Goal: Transaction & Acquisition: Book appointment/travel/reservation

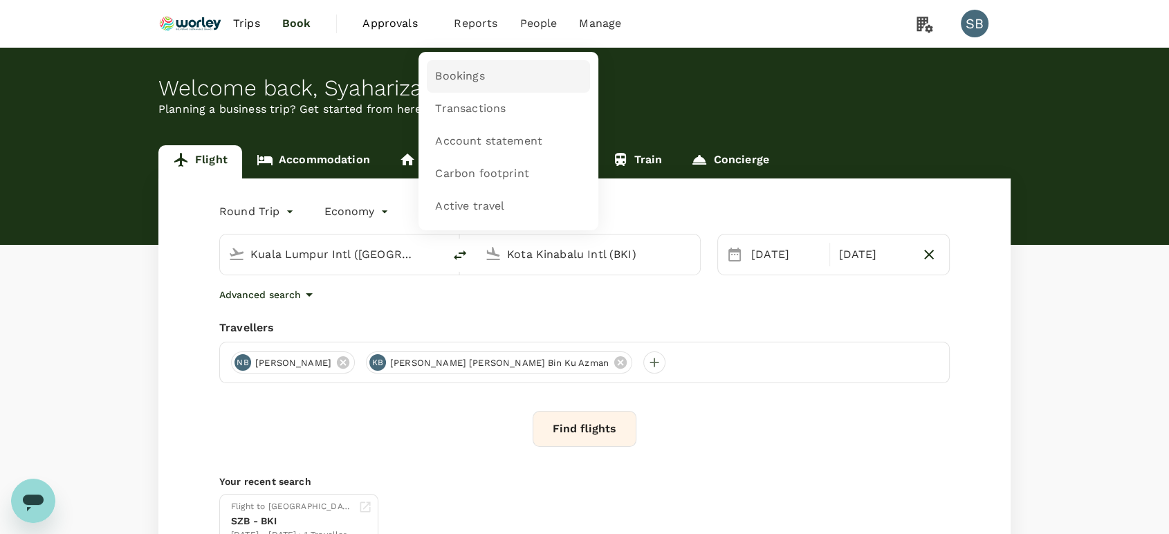
click at [459, 81] on span "Bookings" at bounding box center [459, 76] width 49 height 16
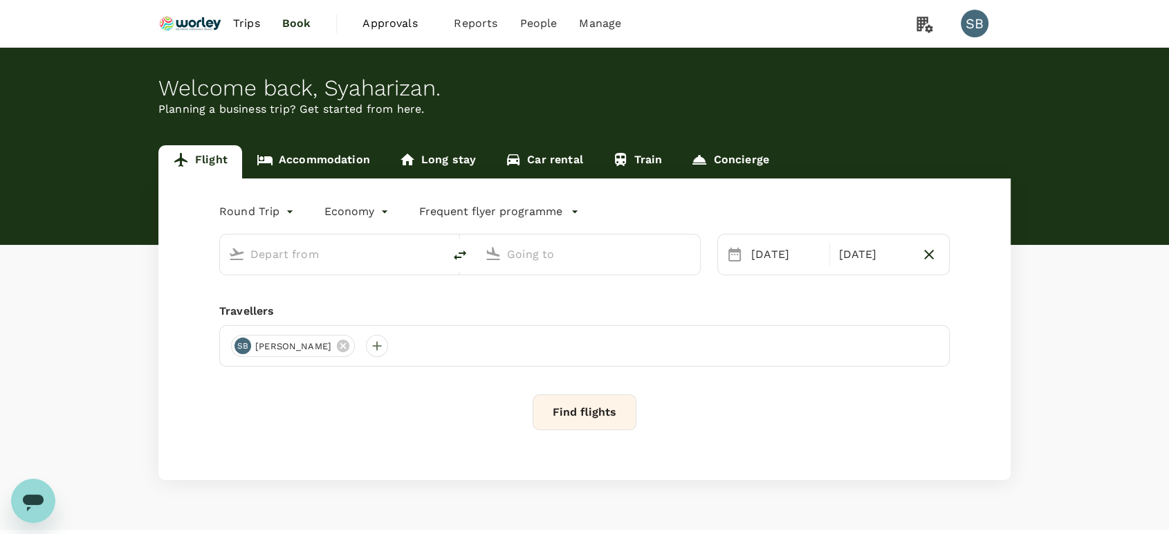
type input "Kuala Lumpur Intl ([GEOGRAPHIC_DATA])"
type input "Kota Kinabalu Intl (BKI)"
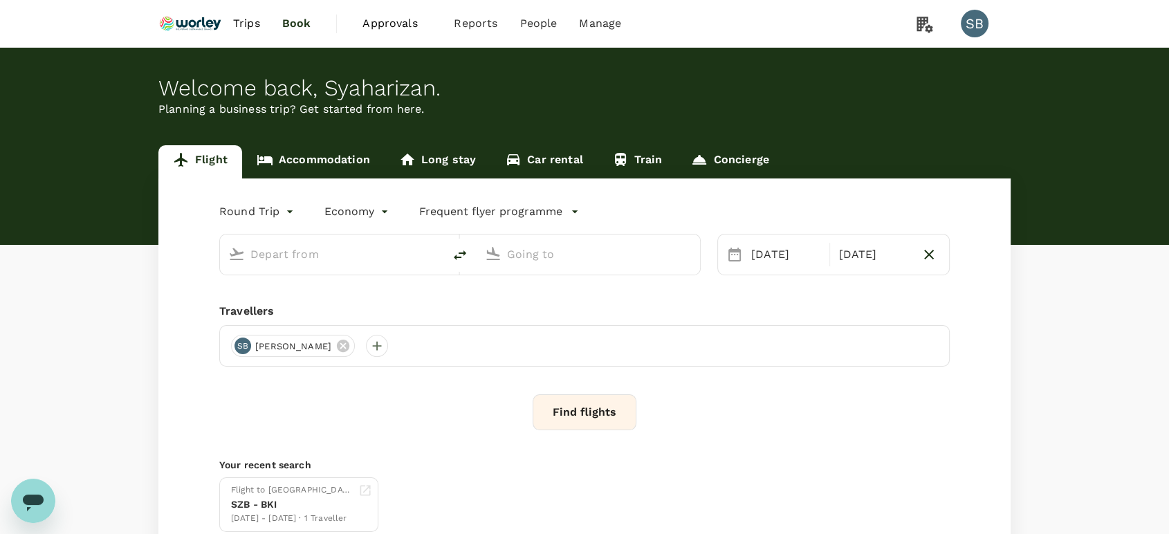
type input "Kuala Lumpur Intl ([GEOGRAPHIC_DATA])"
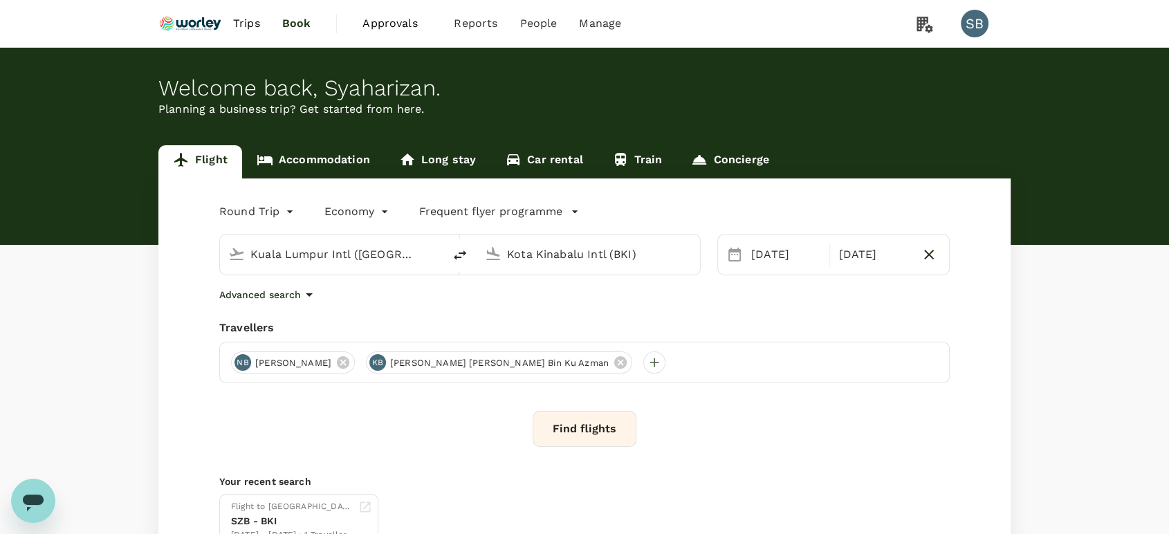
click at [591, 250] on input "Kota Kinabalu Intl (BKI)" at bounding box center [589, 253] width 164 height 21
click at [548, 313] on p "Labuan" at bounding box center [609, 309] width 243 height 14
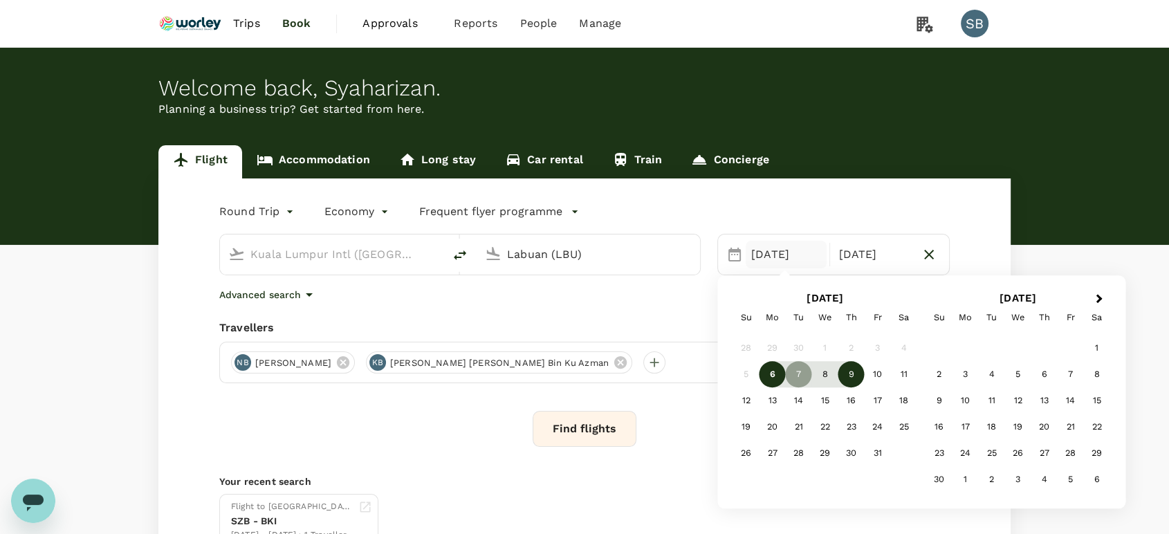
type input "Labuan (LBU)"
click at [851, 372] on div "9" at bounding box center [851, 375] width 26 height 26
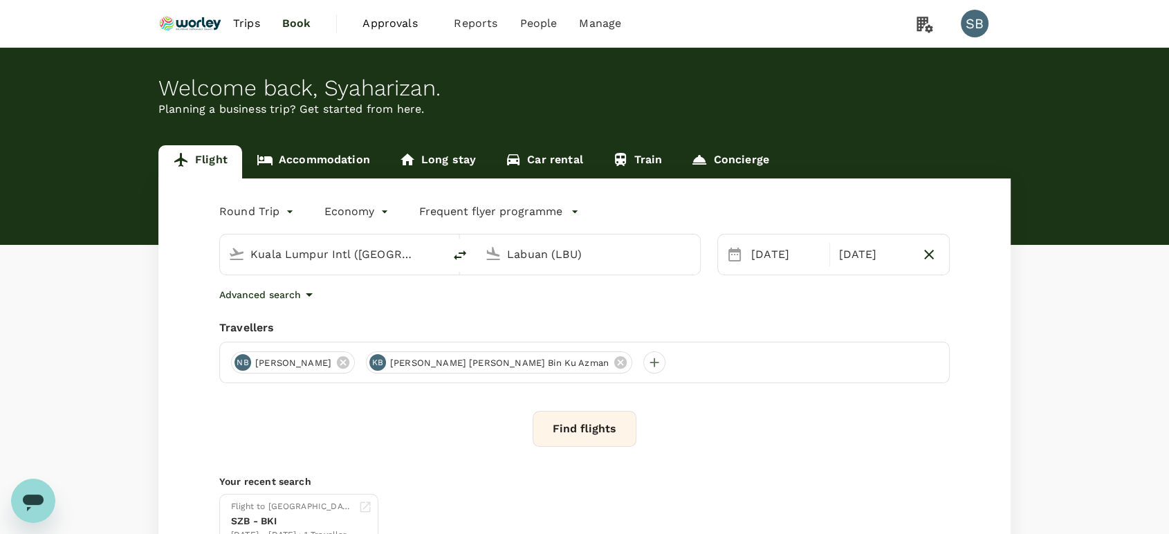
click at [627, 364] on icon at bounding box center [620, 362] width 12 height 12
click at [351, 362] on icon at bounding box center [342, 362] width 15 height 15
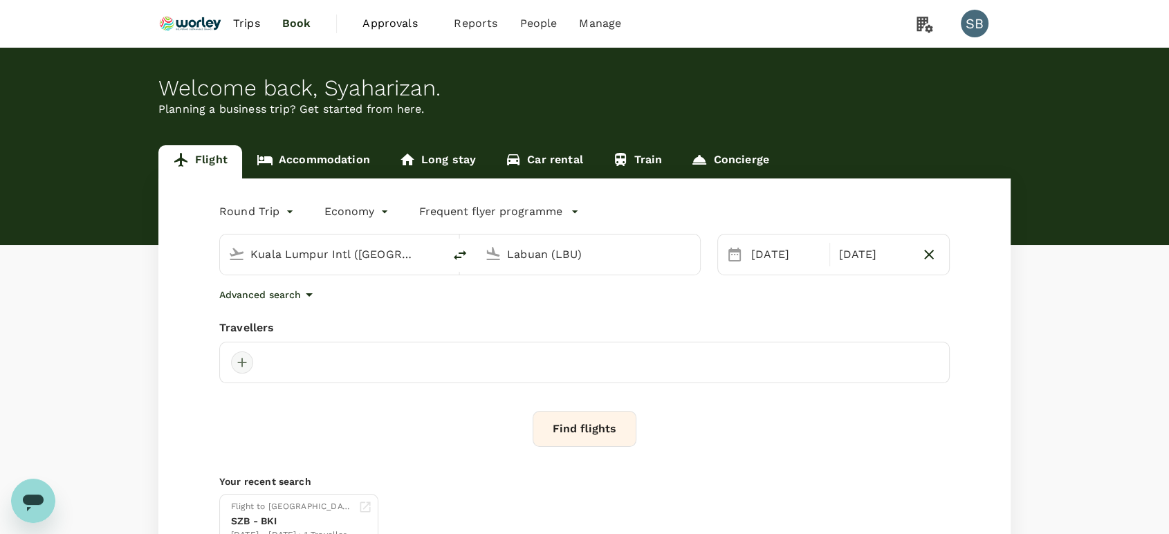
click at [248, 363] on div at bounding box center [242, 362] width 22 height 22
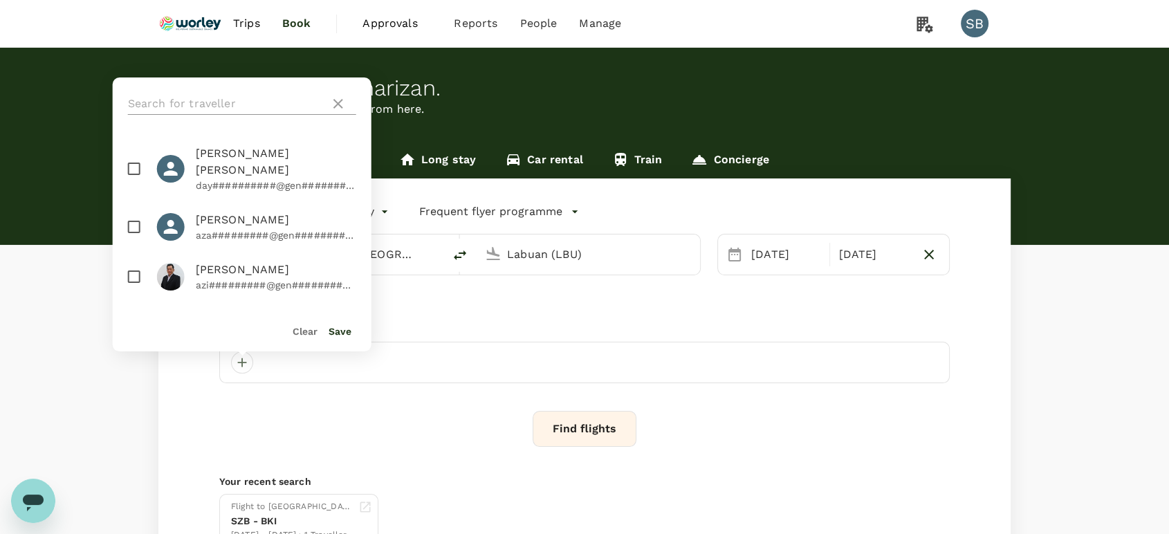
click at [208, 107] on input "text" at bounding box center [226, 104] width 196 height 22
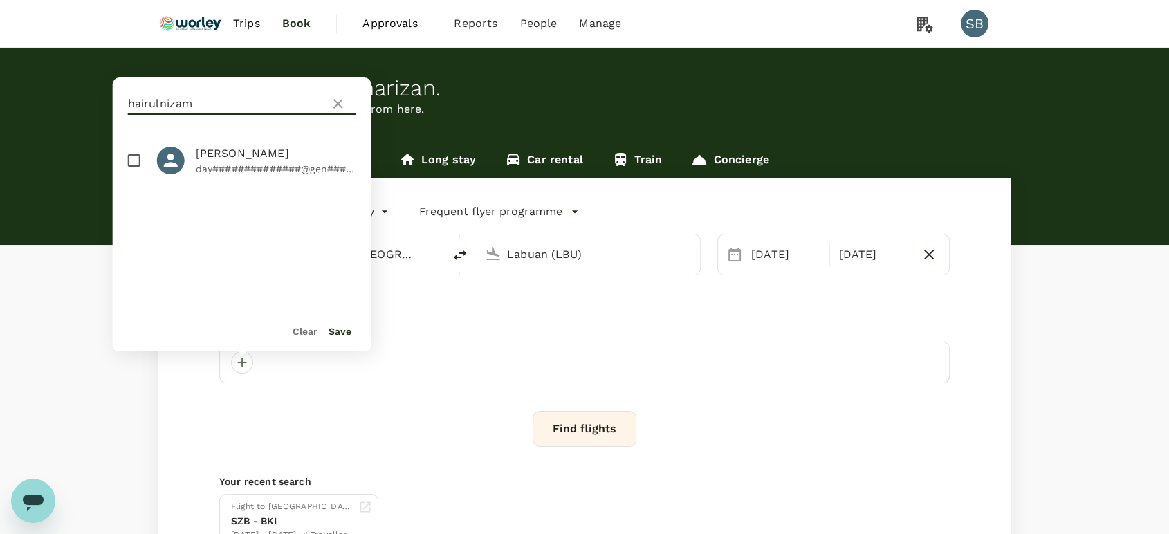
type input "hairulnizam"
click at [138, 164] on input "checkbox" at bounding box center [134, 160] width 29 height 29
checkbox input "true"
click at [338, 331] on button "Save" at bounding box center [340, 331] width 23 height 11
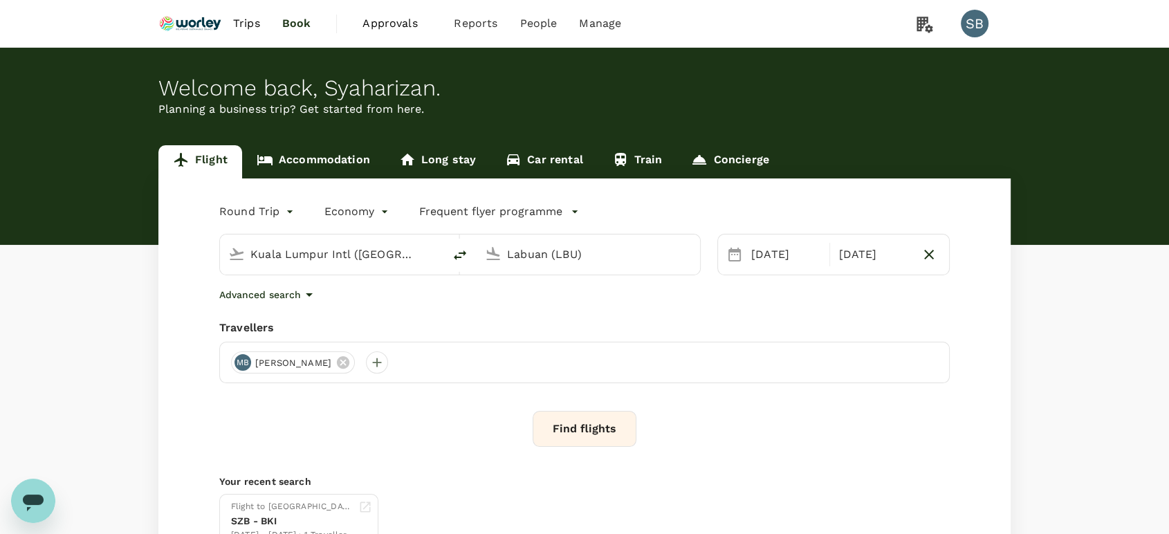
click at [613, 432] on button "Find flights" at bounding box center [585, 429] width 104 height 36
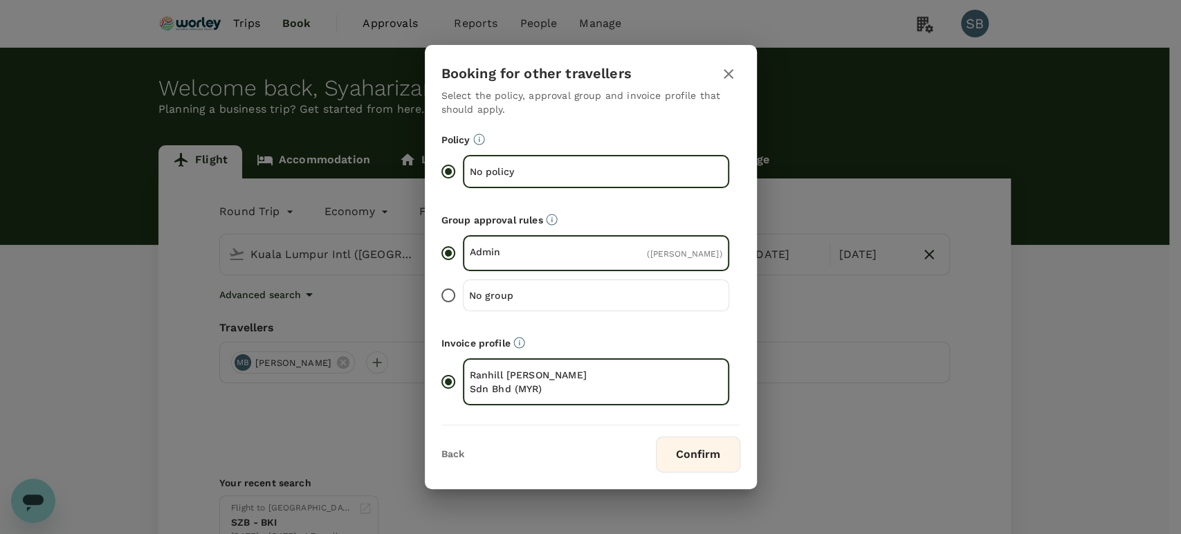
click at [692, 469] on button "Confirm" at bounding box center [698, 454] width 84 height 36
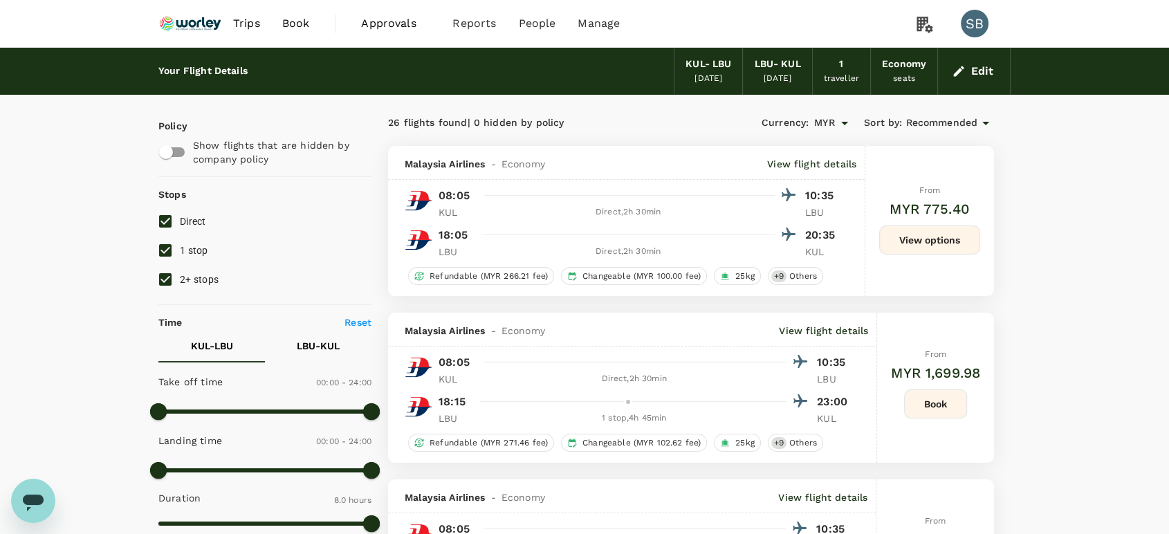
click at [809, 159] on p "View flight details" at bounding box center [811, 164] width 89 height 14
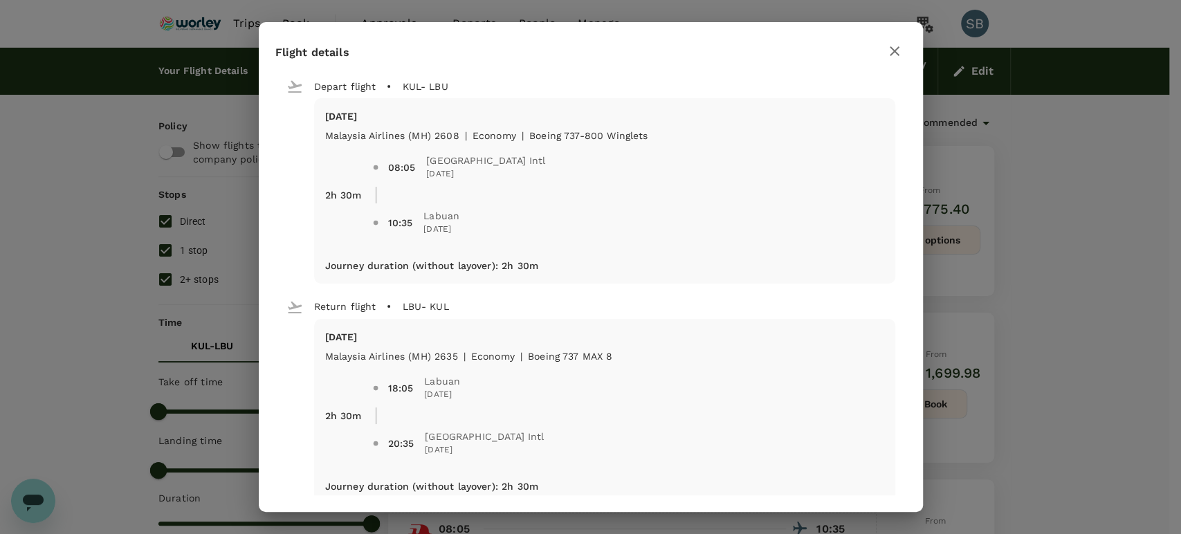
click at [890, 52] on icon "button" at bounding box center [894, 51] width 17 height 17
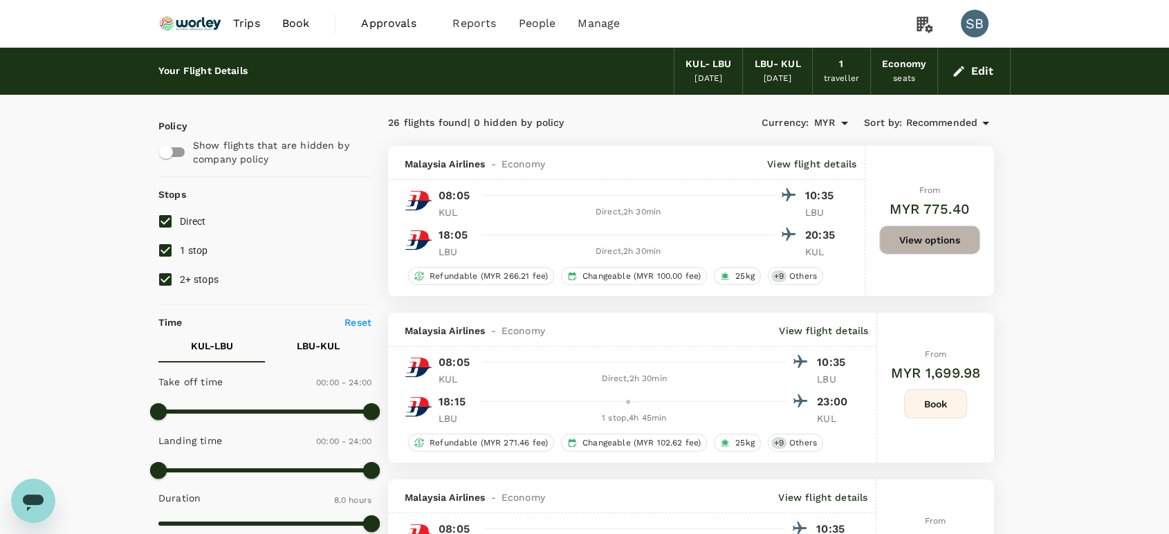
click at [926, 237] on button "View options" at bounding box center [929, 239] width 101 height 29
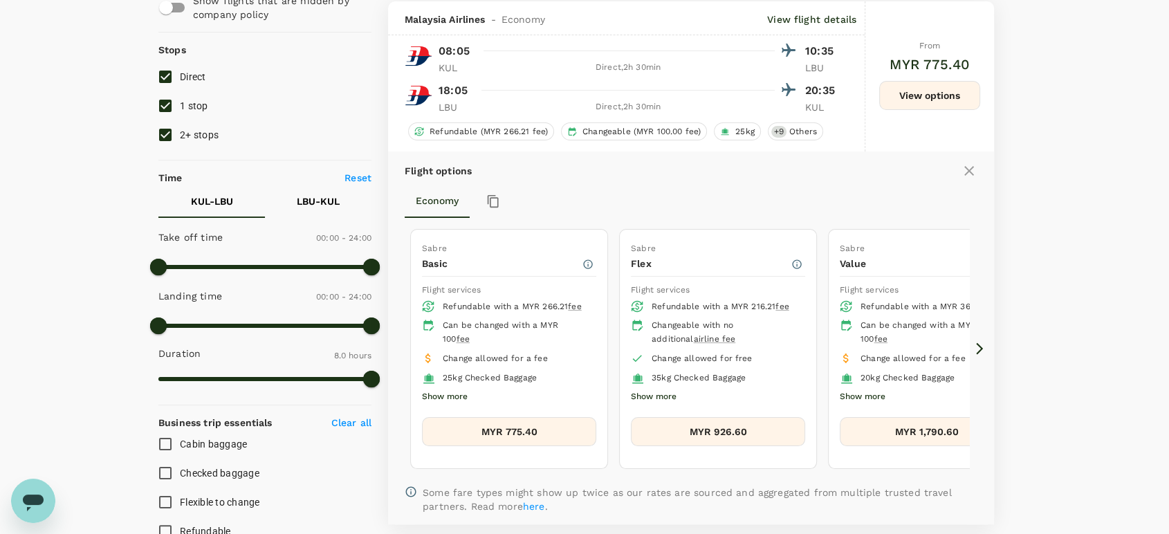
scroll to position [145, 0]
click at [981, 344] on icon at bounding box center [979, 348] width 14 height 14
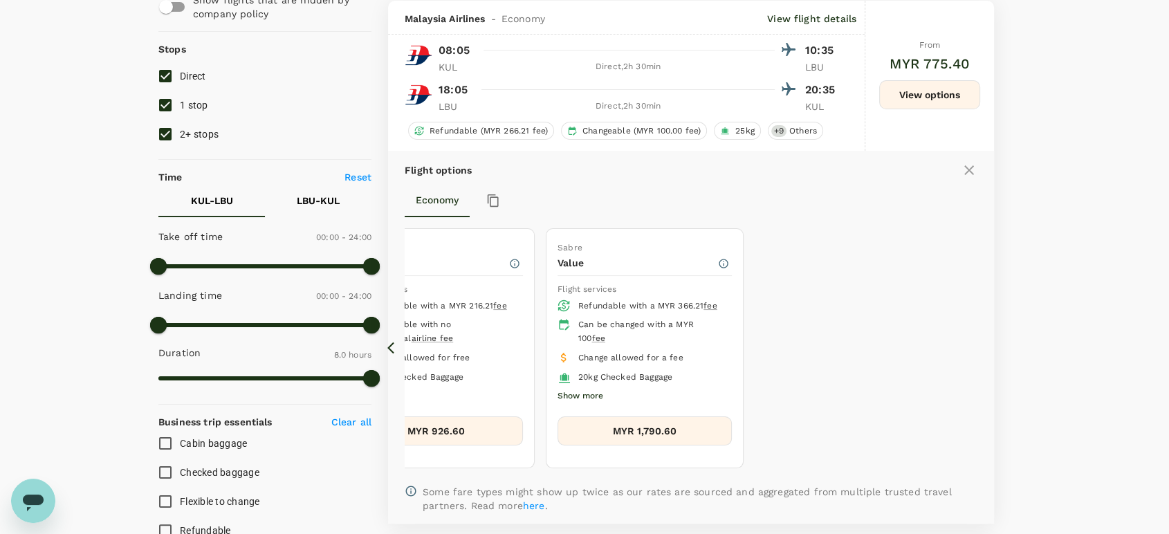
click at [391, 348] on icon at bounding box center [394, 348] width 14 height 14
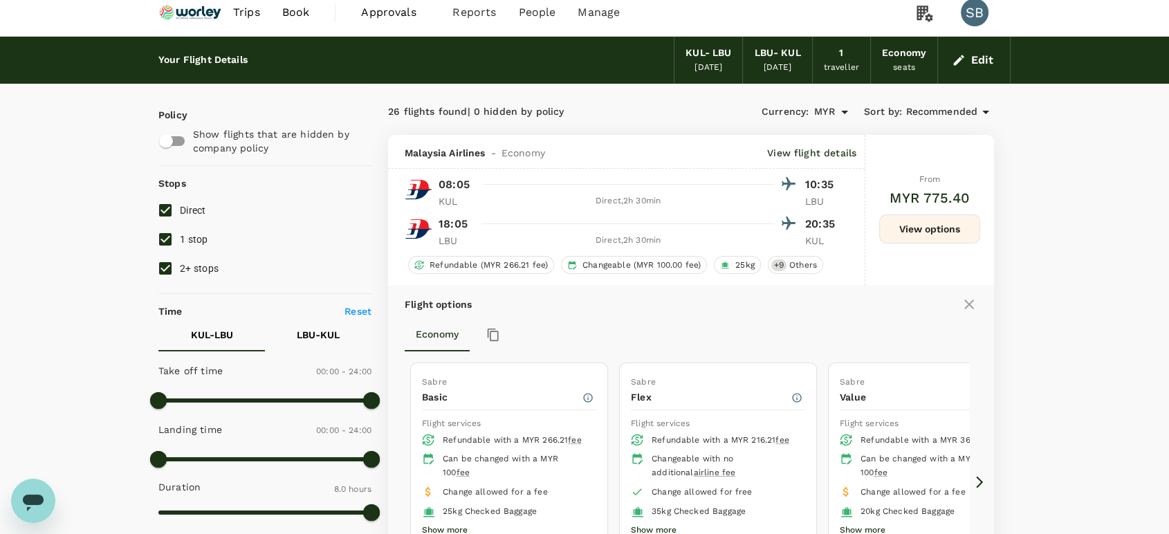
scroll to position [0, 0]
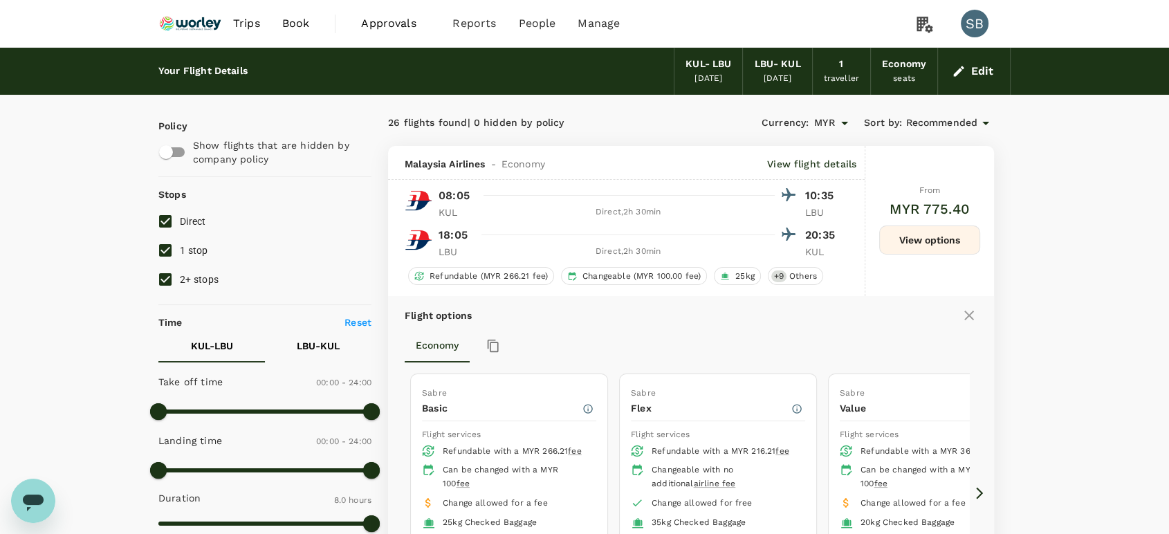
click at [187, 26] on img at bounding box center [190, 23] width 64 height 30
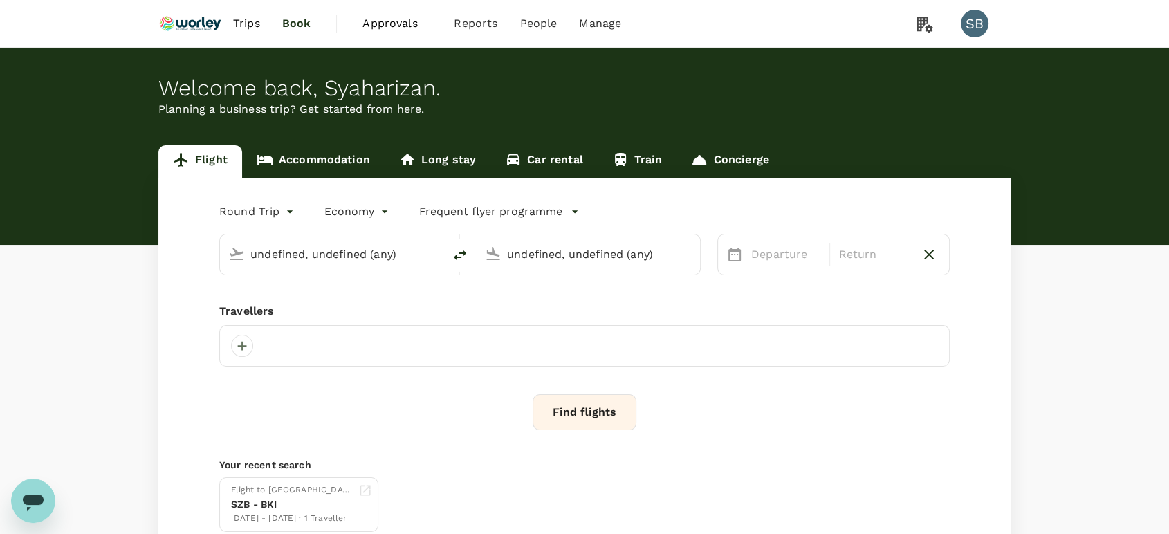
type input "Kuala Lumpur Intl ([GEOGRAPHIC_DATA])"
type input "Labuan (LBU)"
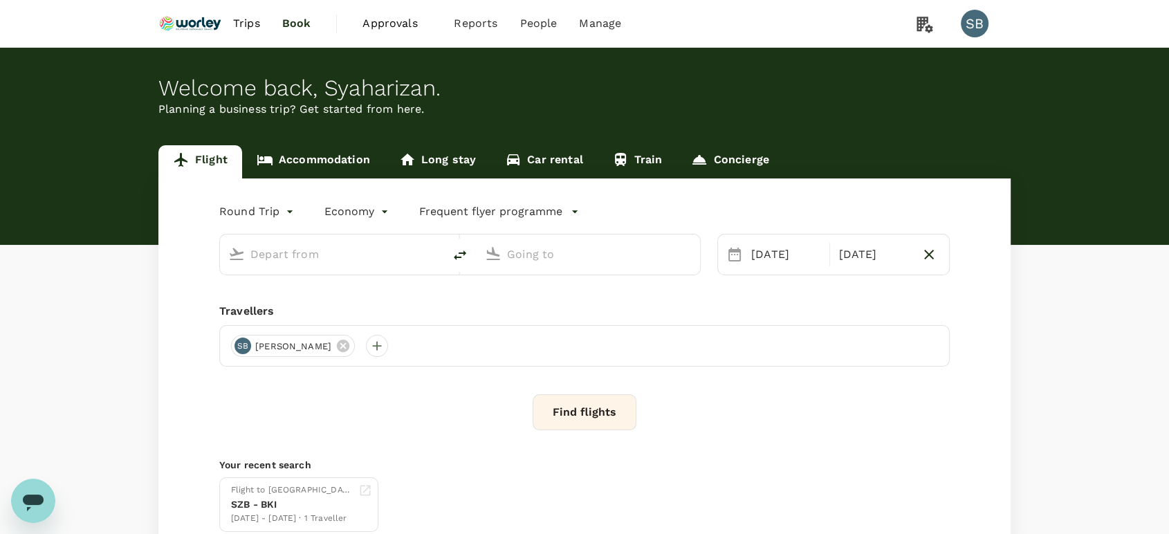
type input "Kuala Lumpur Intl ([GEOGRAPHIC_DATA])"
type input "Labuan (LBU)"
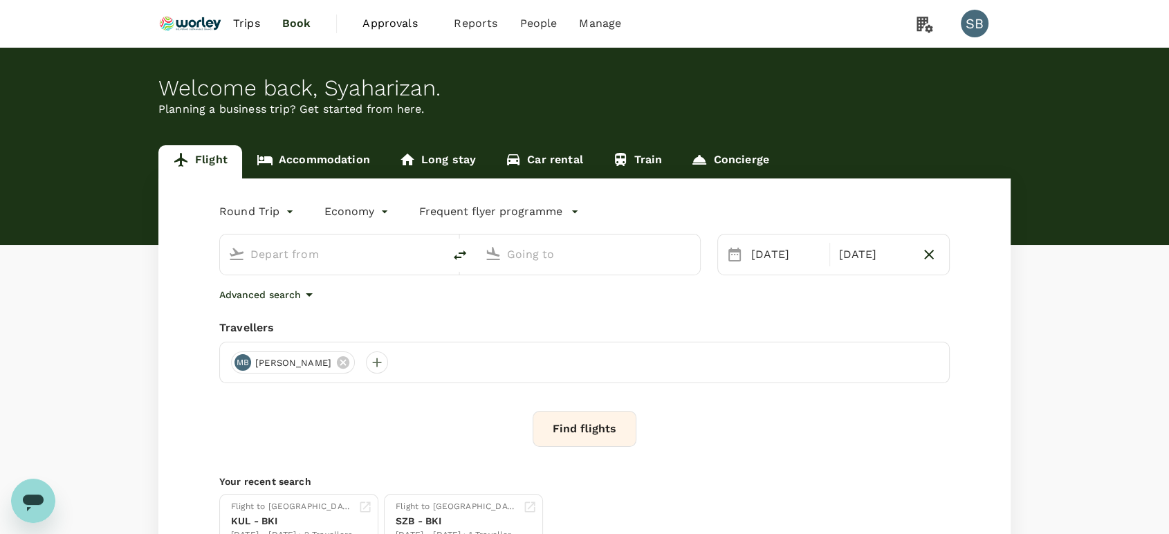
type input "Kuala Lumpur Intl ([GEOGRAPHIC_DATA])"
type input "Labuan (LBU)"
click at [591, 430] on button "Find flights" at bounding box center [585, 429] width 104 height 36
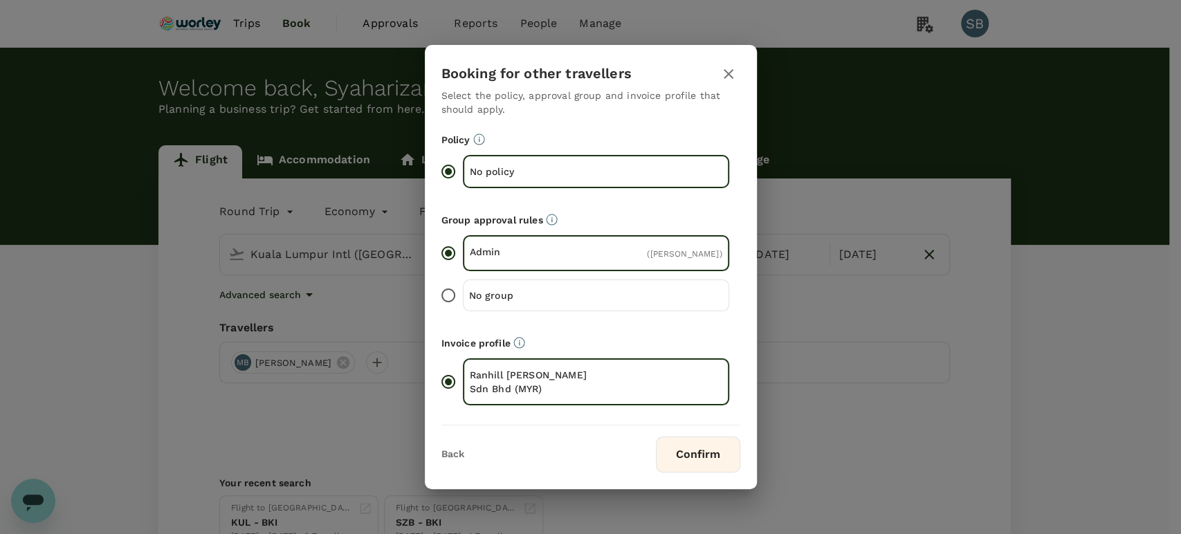
click at [670, 456] on button "Confirm" at bounding box center [698, 454] width 84 height 36
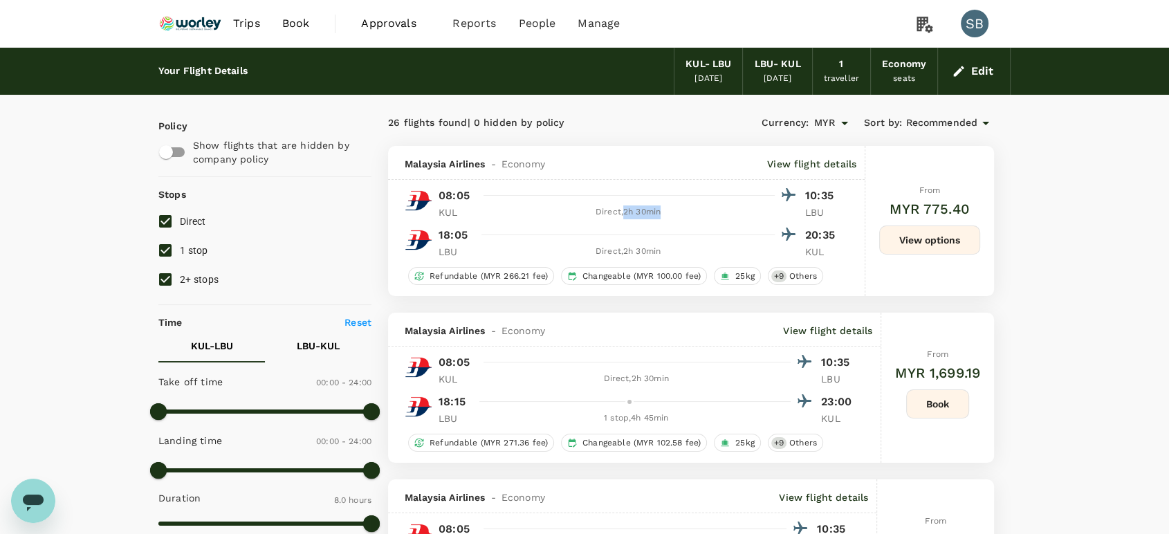
drag, startPoint x: 666, startPoint y: 216, endPoint x: 622, endPoint y: 219, distance: 43.6
click at [622, 219] on div "Direct , 2h 30min" at bounding box center [627, 212] width 293 height 14
copy div "2h 30min"
click at [196, 26] on img at bounding box center [190, 23] width 64 height 30
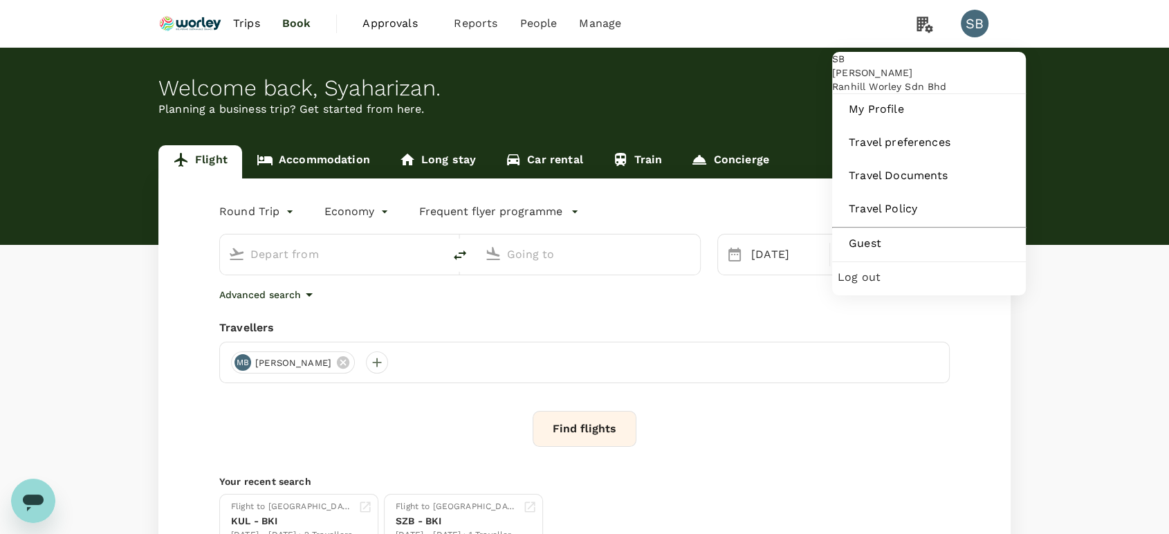
type input "Kuala Lumpur Intl ([GEOGRAPHIC_DATA])"
type input "Labuan (LBU)"
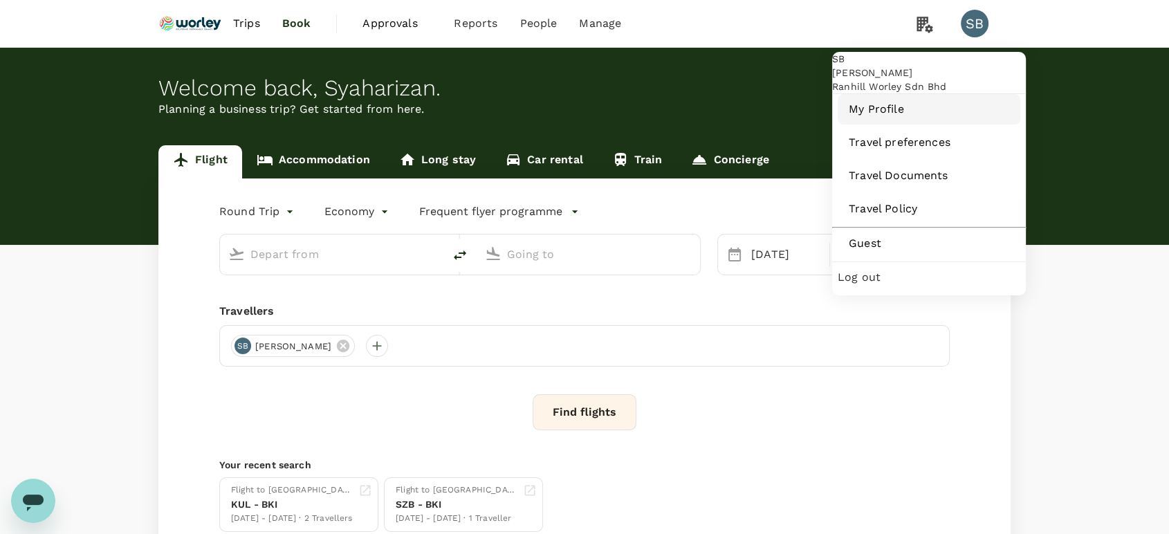
type input "Kuala Lumpur Intl ([GEOGRAPHIC_DATA])"
type input "Labuan (LBU)"
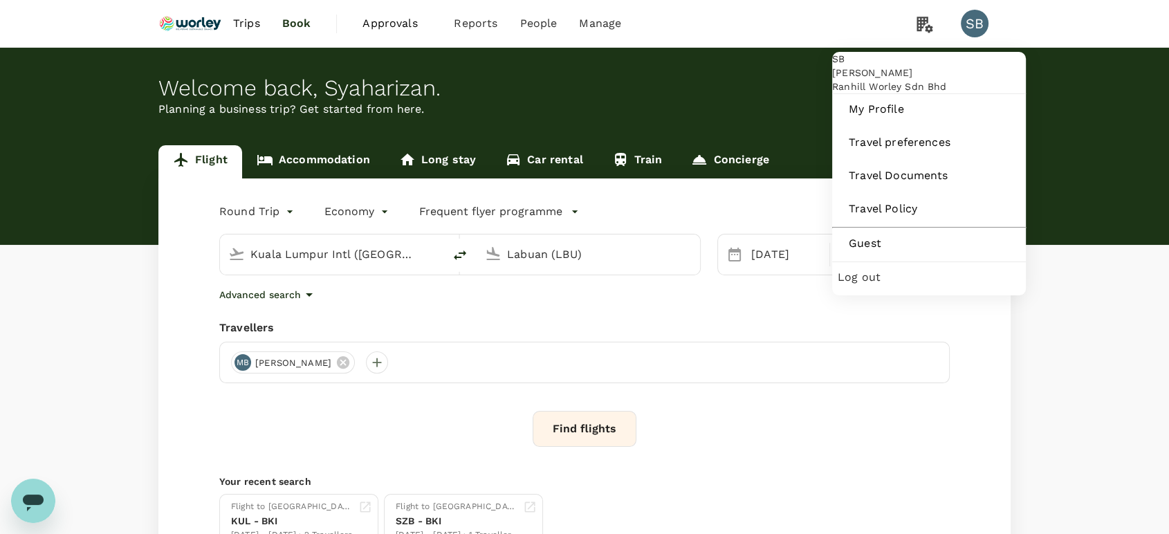
click at [885, 286] on span "Log out" at bounding box center [929, 277] width 183 height 17
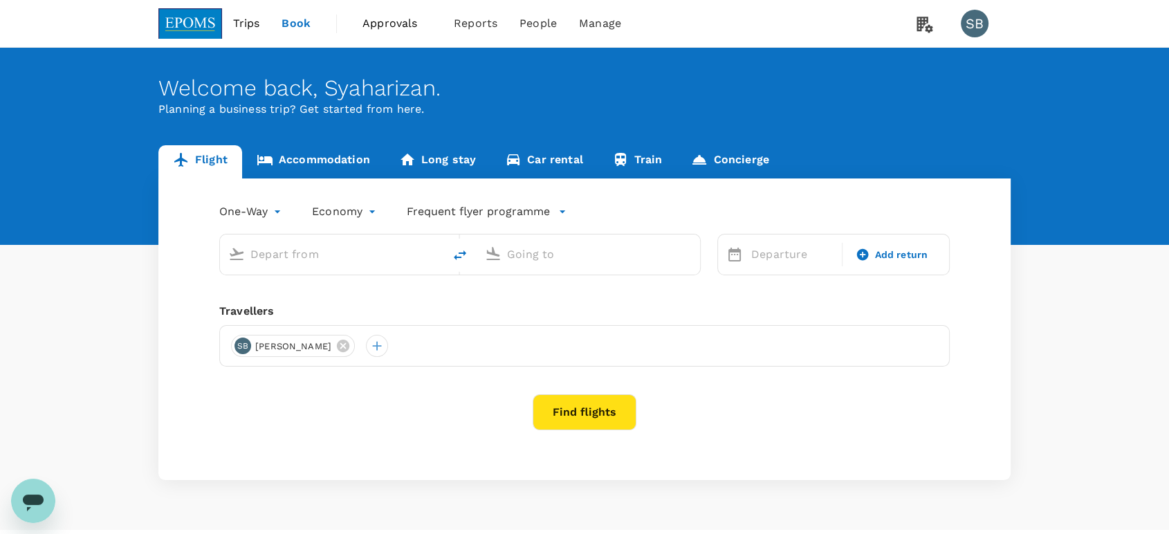
type input "Miri Intl (MYY)"
type input "Kota Kinabalu Intl (BKI)"
